Goal: Task Accomplishment & Management: Manage account settings

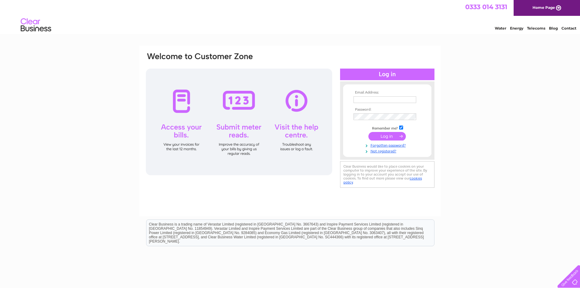
type input "[EMAIL_ADDRESS][DOMAIN_NAME]"
click at [398, 137] on input "submit" at bounding box center [387, 136] width 37 height 9
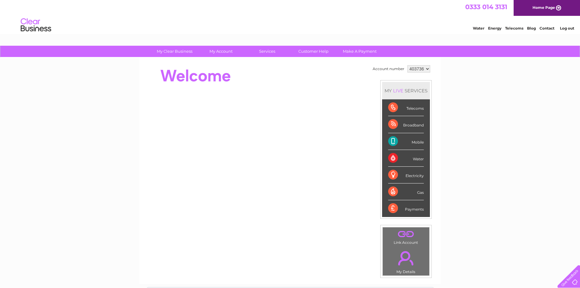
click at [413, 109] on div "Telecoms" at bounding box center [406, 107] width 36 height 17
drag, startPoint x: 584, startPoint y: 67, endPoint x: 571, endPoint y: 45, distance: 25.4
click at [222, 51] on link "My Account" at bounding box center [221, 51] width 50 height 11
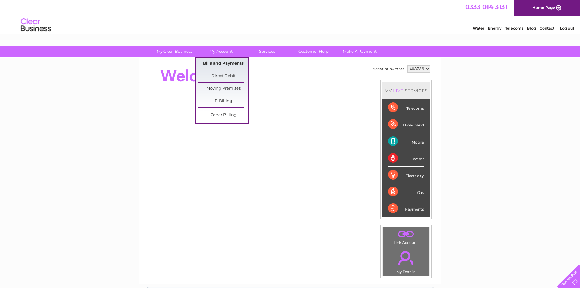
click at [219, 62] on link "Bills and Payments" at bounding box center [223, 64] width 50 height 12
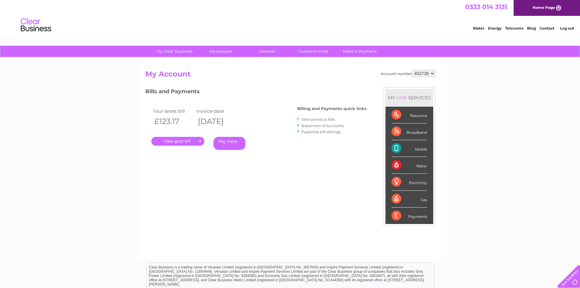
click at [175, 143] on link "." at bounding box center [177, 141] width 53 height 9
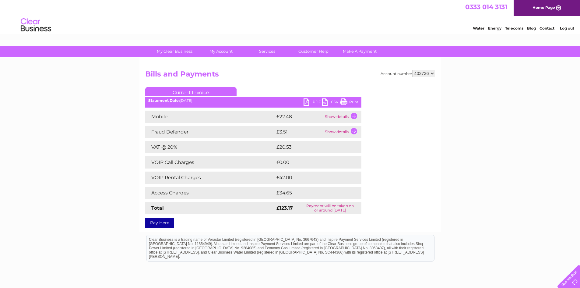
click at [309, 101] on link "PDF" at bounding box center [313, 102] width 18 height 9
